Goal: Information Seeking & Learning: Learn about a topic

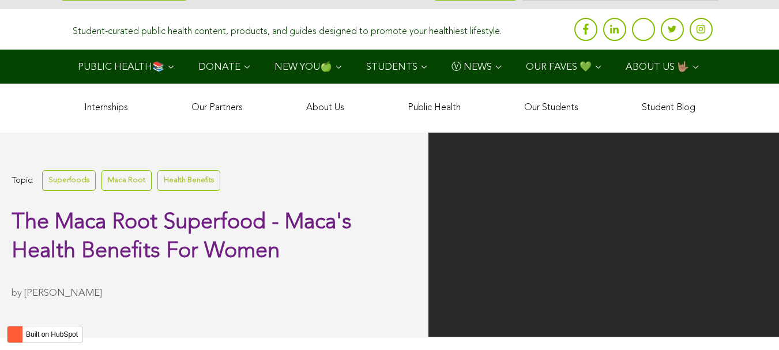
scroll to position [3806, 0]
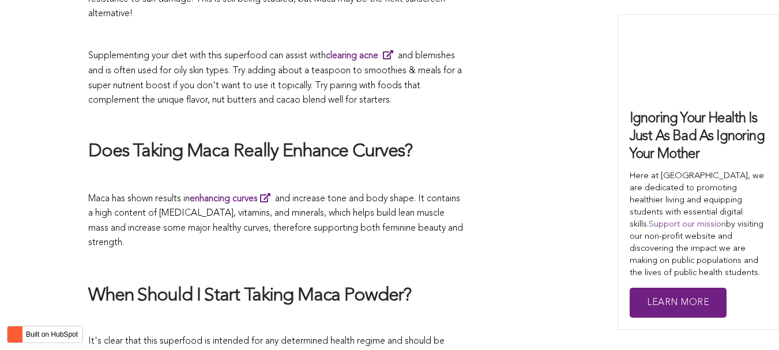
click at [242, 191] on p "Maca has shown results in enhancing curves and increase tone and body shape. It…" at bounding box center [275, 221] width 375 height 60
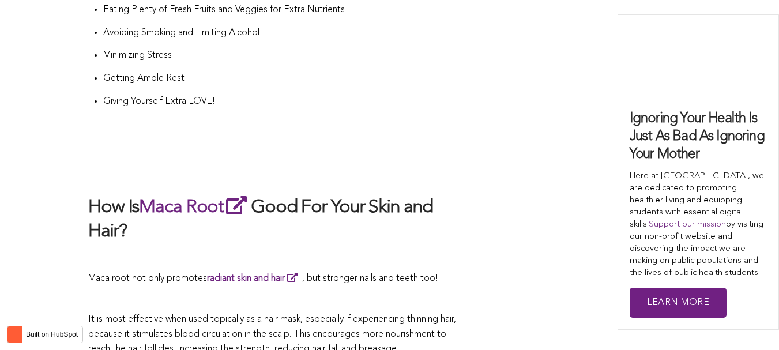
click at [388, 194] on h2 "How Is Maca Root Good For Your Skin and Hair?" at bounding box center [275, 219] width 375 height 50
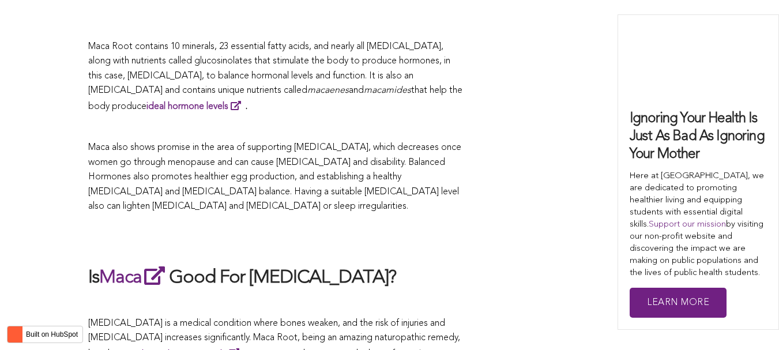
scroll to position [2177, 0]
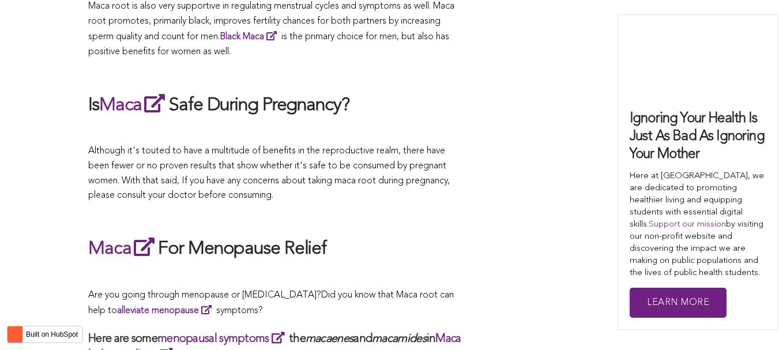
click at [291, 175] on p "Although it's touted to have a multitude of benefits in the reproductive realm,…" at bounding box center [275, 173] width 375 height 59
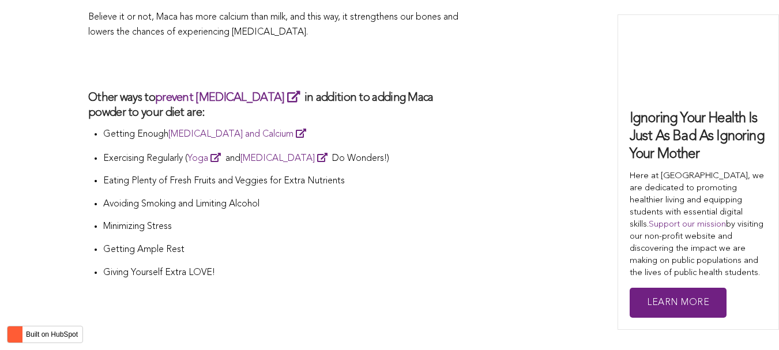
scroll to position [3552, 0]
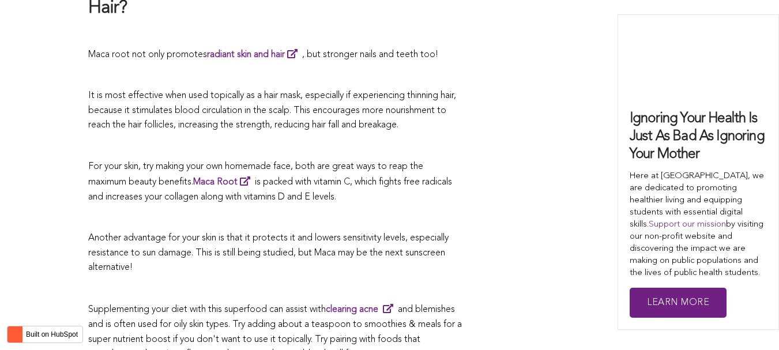
click at [431, 210] on p at bounding box center [275, 217] width 375 height 15
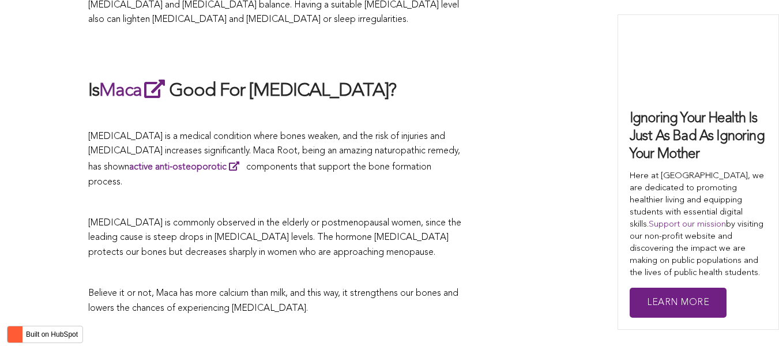
click at [406, 195] on p at bounding box center [275, 202] width 375 height 15
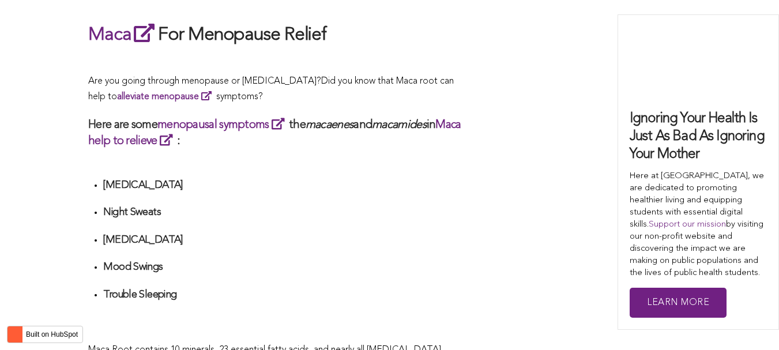
click at [319, 179] on li "[MEDICAL_DATA]" at bounding box center [283, 189] width 360 height 21
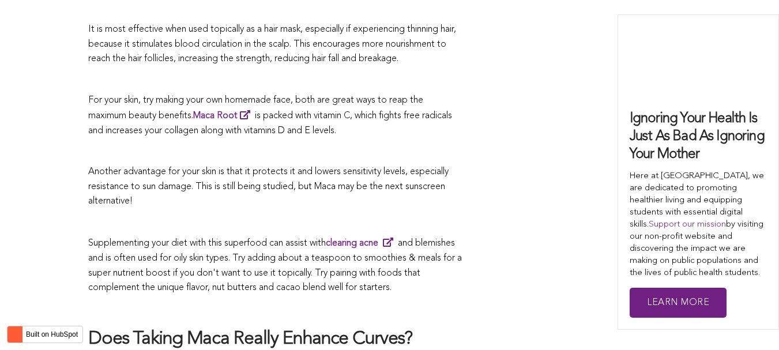
click at [325, 215] on p at bounding box center [275, 222] width 375 height 15
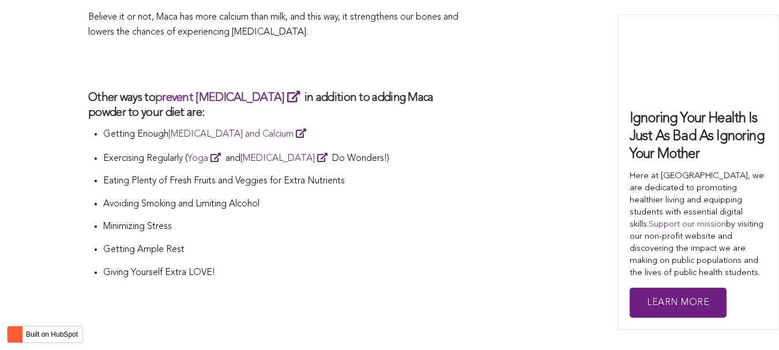
scroll to position [2488, 0]
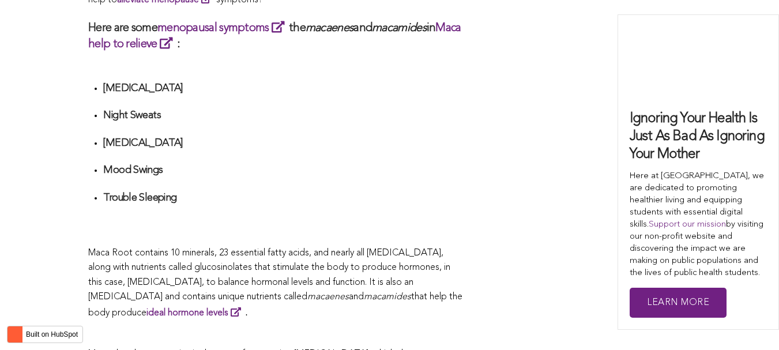
click at [420, 191] on h4 "Trouble Sleeping" at bounding box center [283, 197] width 360 height 13
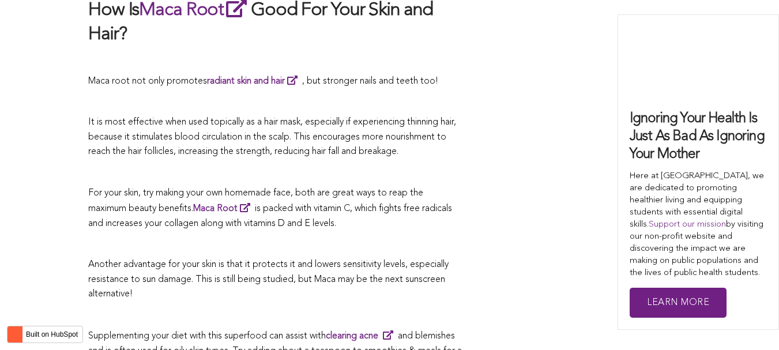
scroll to position [2822, 0]
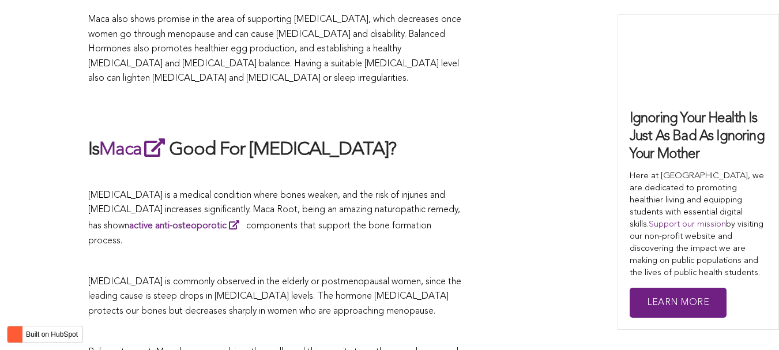
click at [342, 191] on span "[MEDICAL_DATA] is a medical condition where bones weaken, and the risk of injur…" at bounding box center [274, 218] width 372 height 55
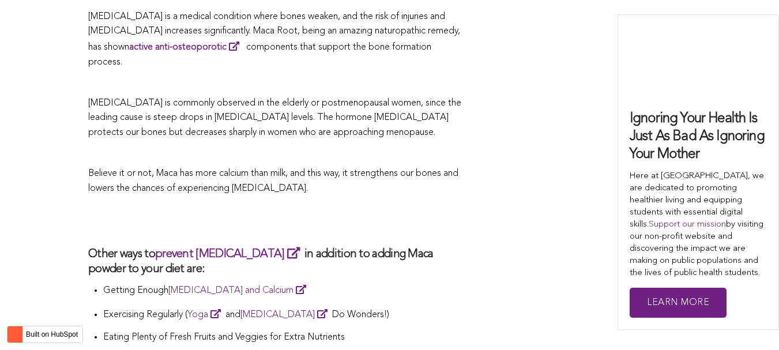
click at [187, 208] on h2 at bounding box center [275, 221] width 375 height 27
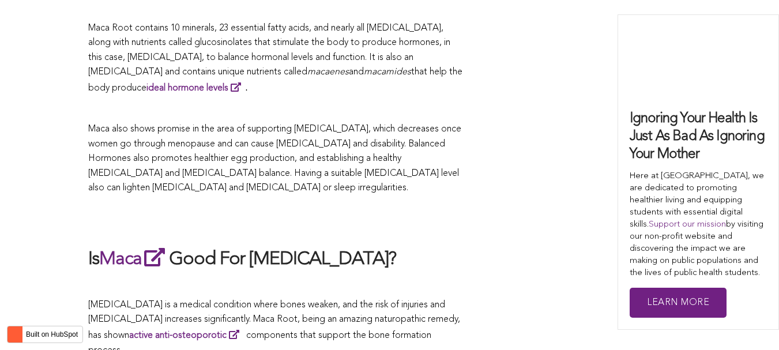
scroll to position [2655, 0]
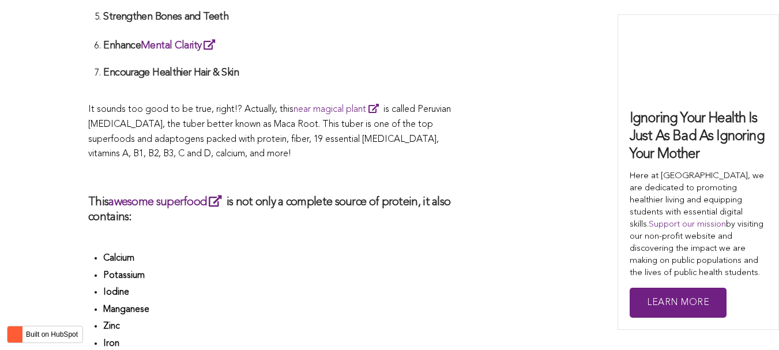
scroll to position [1156, 0]
